Goal: Use online tool/utility: Utilize a website feature to perform a specific function

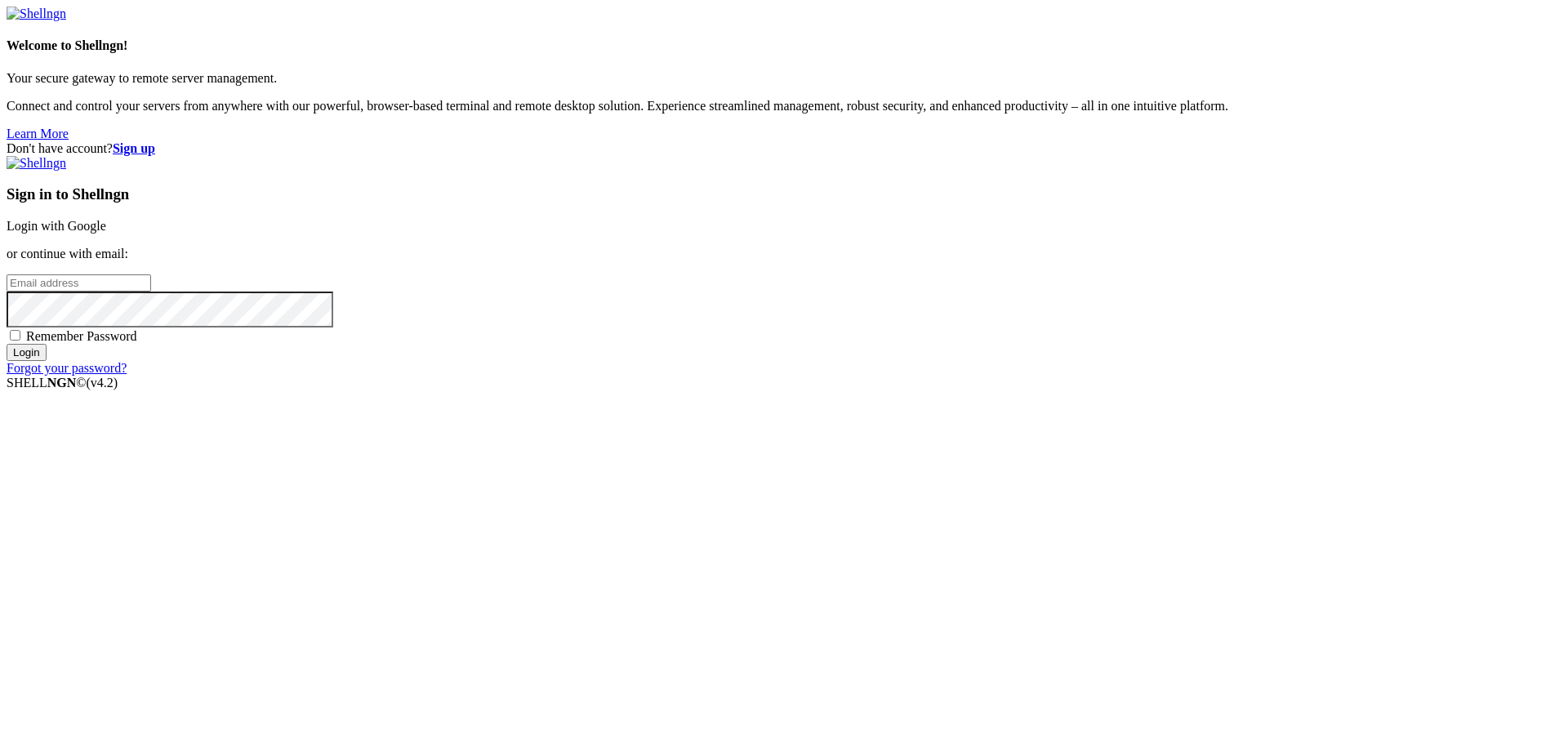
type input "[PERSON_NAME][EMAIL_ADDRESS][DOMAIN_NAME]"
click at [47, 361] on input "Login" at bounding box center [26, 352] width 40 height 17
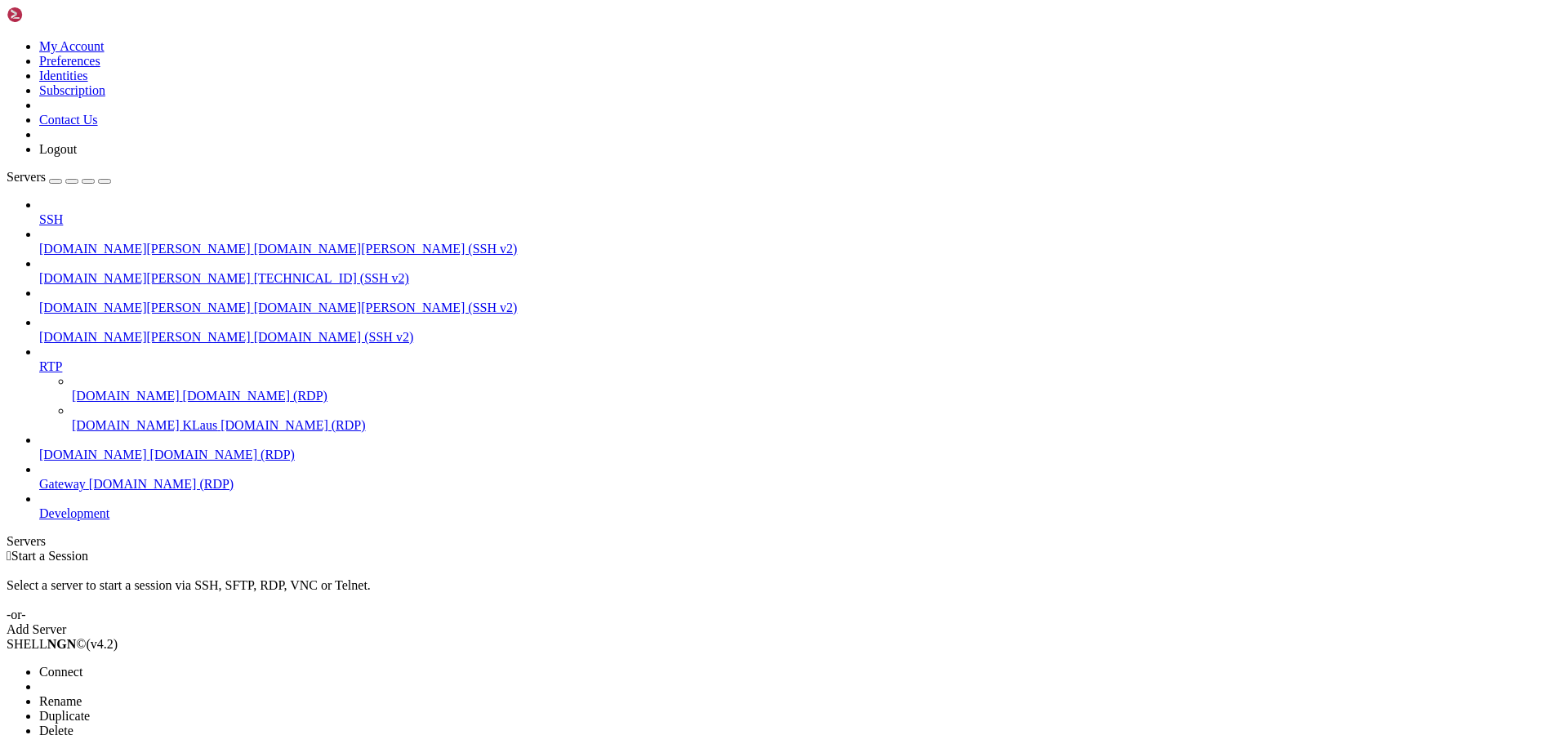
click at [83, 665] on span "Connect" at bounding box center [60, 672] width 43 height 14
